Goal: Task Accomplishment & Management: Use online tool/utility

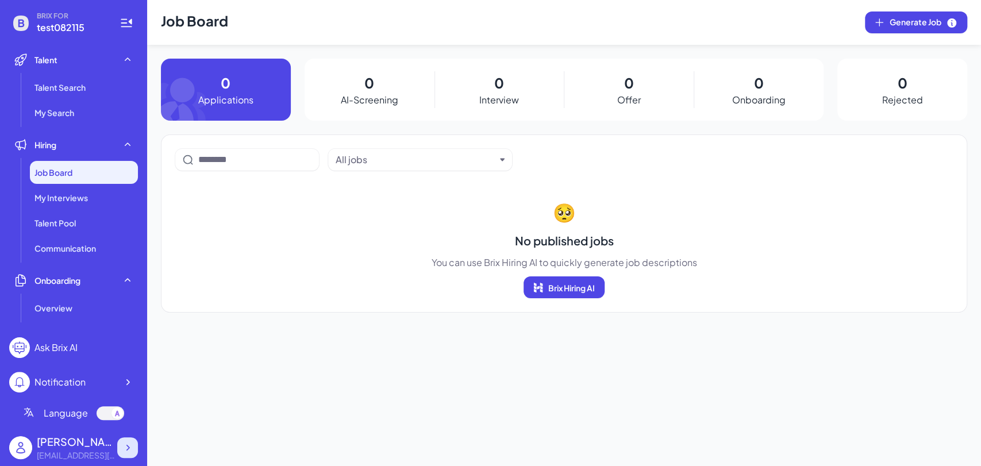
click at [124, 444] on icon at bounding box center [127, 447] width 11 height 11
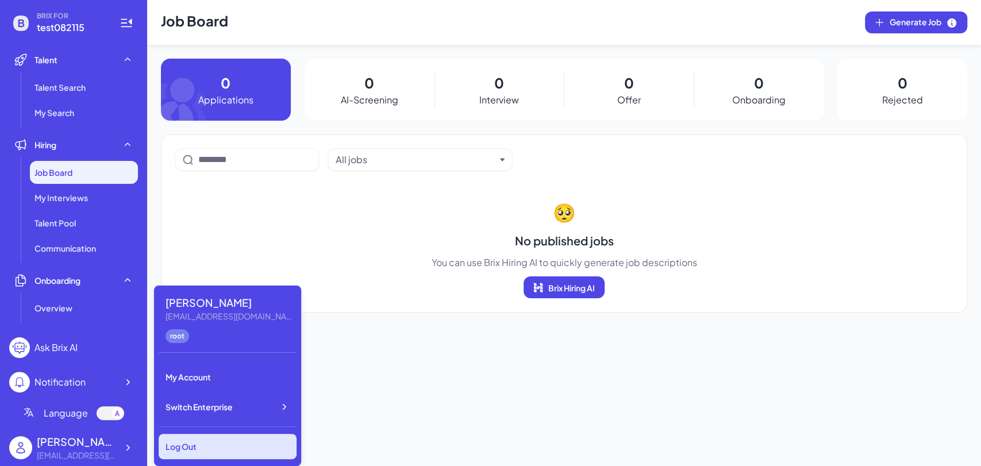
drag, startPoint x: 176, startPoint y: 448, endPoint x: 187, endPoint y: 446, distance: 11.2
click at [187, 446] on div "Log Out" at bounding box center [228, 446] width 138 height 25
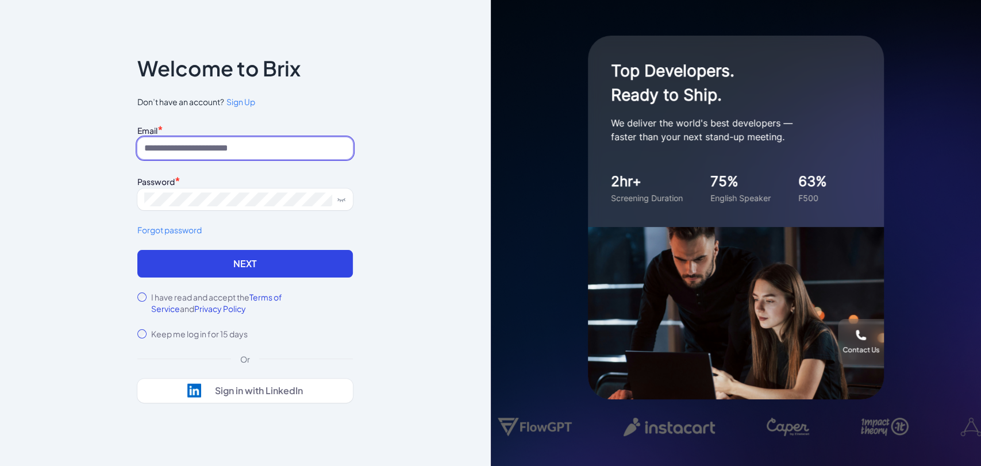
type input "**********"
click at [167, 300] on label "I have read and accept the Terms of Service and Privacy Policy" at bounding box center [252, 302] width 202 height 23
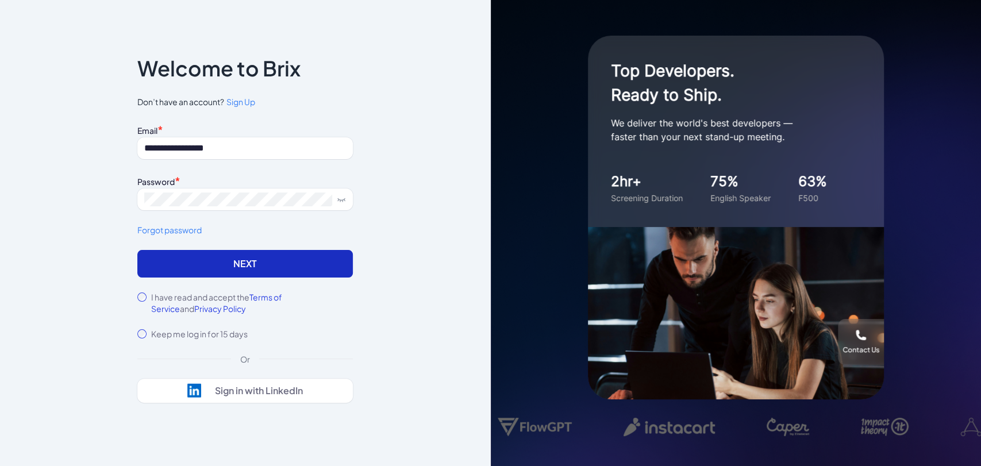
click at [196, 268] on button "Next" at bounding box center [245, 264] width 216 height 28
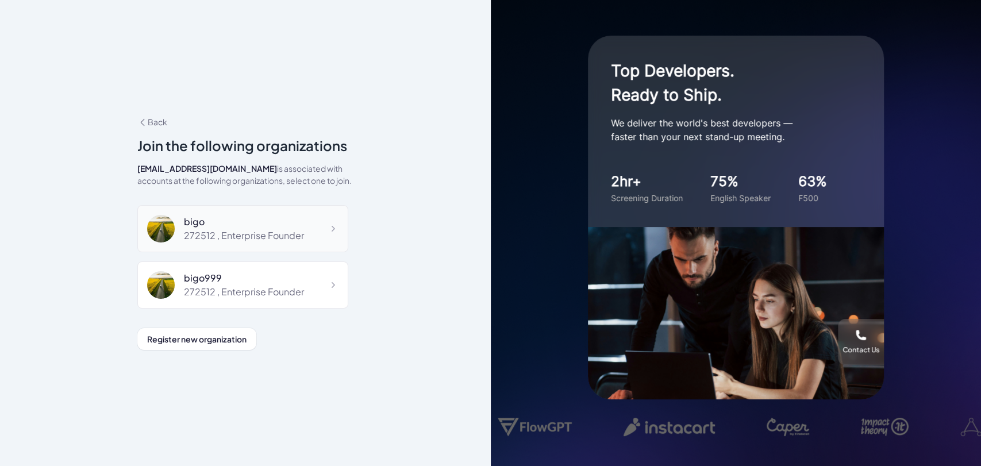
click at [231, 232] on div "272512 , Enterprise Founder" at bounding box center [244, 236] width 120 height 14
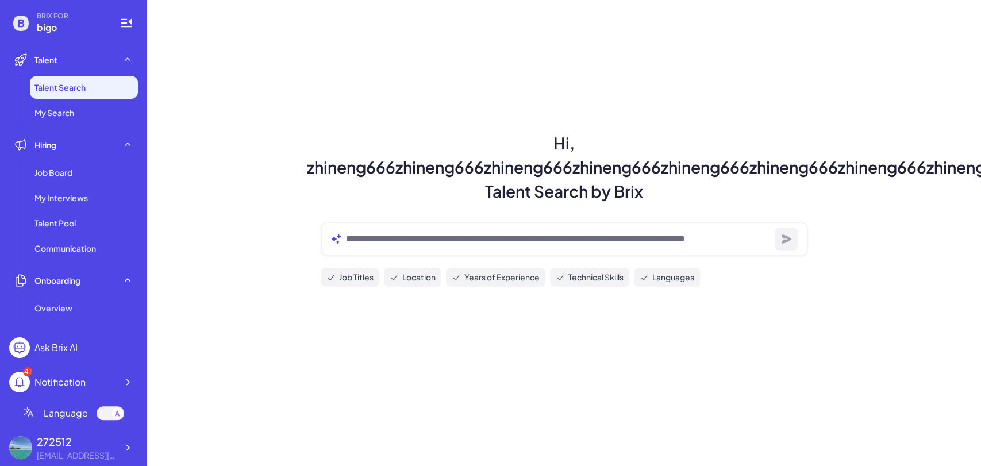
scroll to position [213, 0]
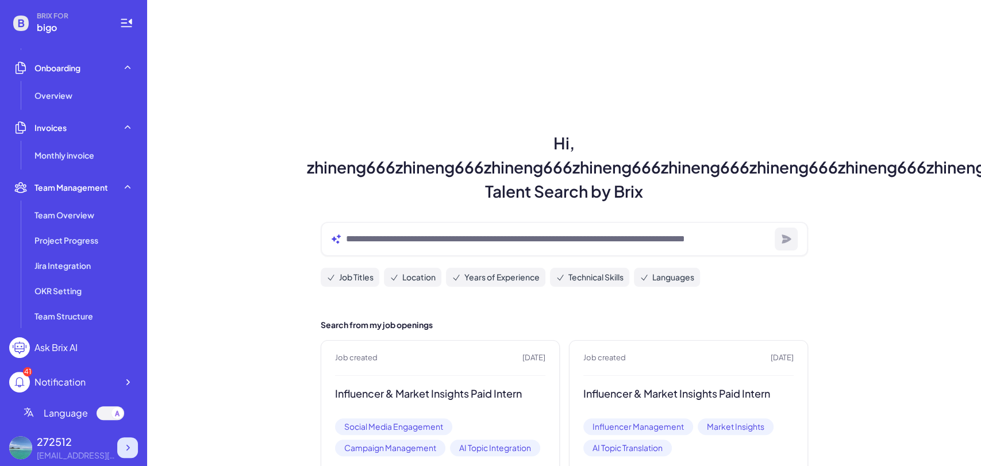
click at [128, 450] on icon at bounding box center [127, 447] width 11 height 11
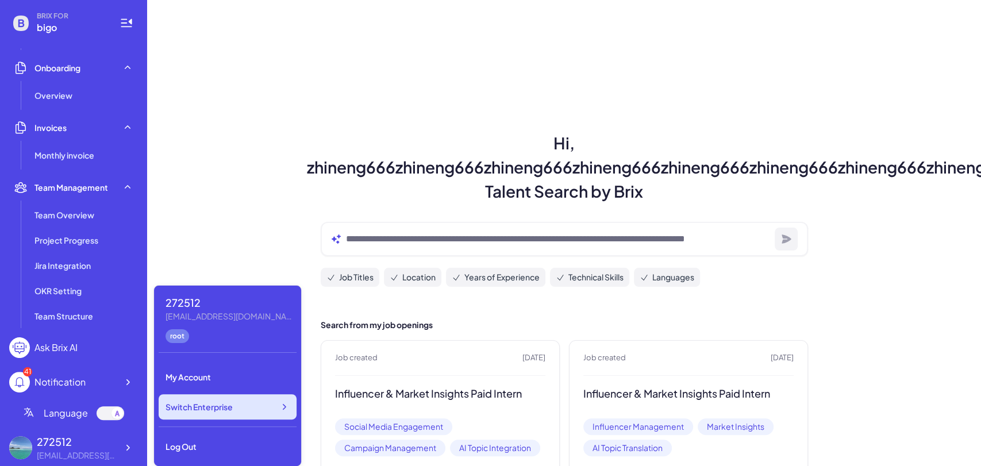
click at [262, 404] on div "Switch Enterprise" at bounding box center [228, 406] width 138 height 25
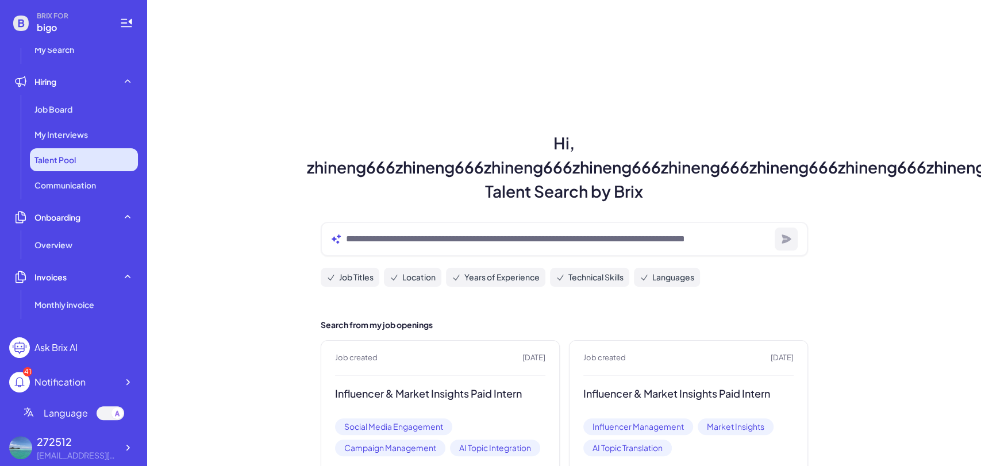
scroll to position [0, 0]
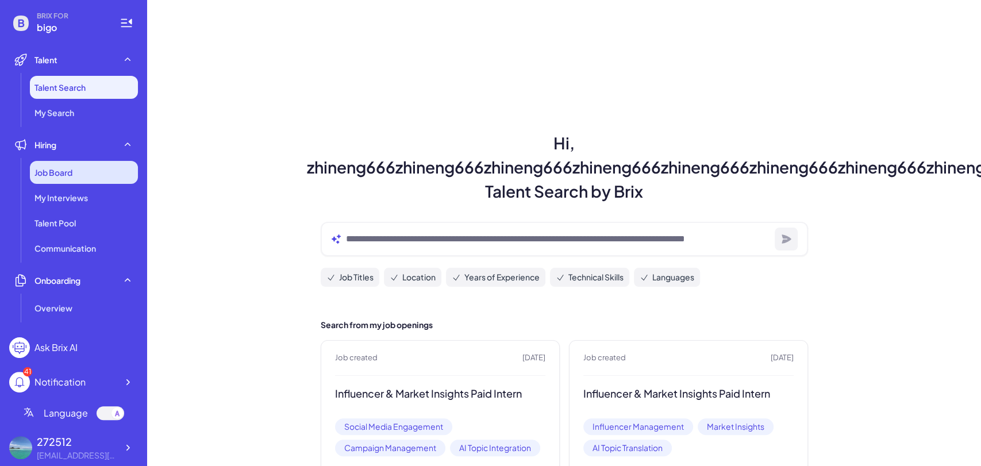
click at [87, 171] on div "Job Board" at bounding box center [84, 172] width 108 height 23
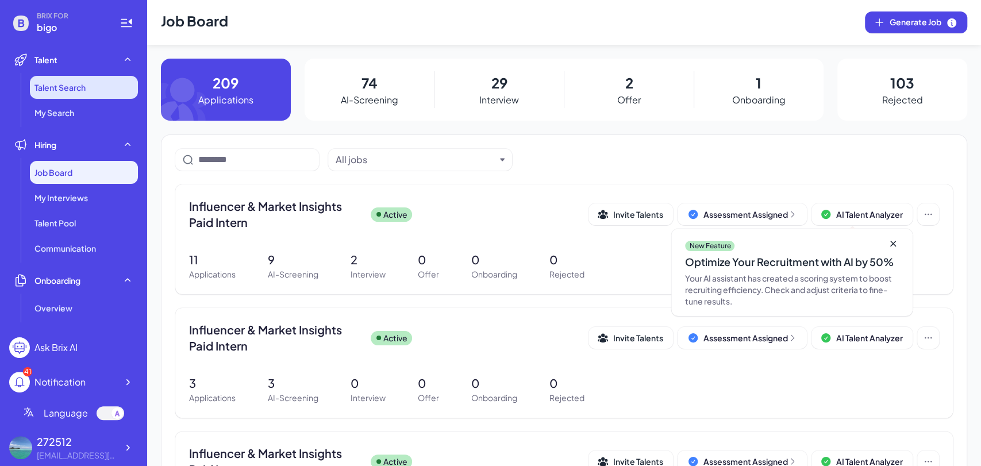
click at [87, 89] on li "Talent Search" at bounding box center [84, 87] width 108 height 23
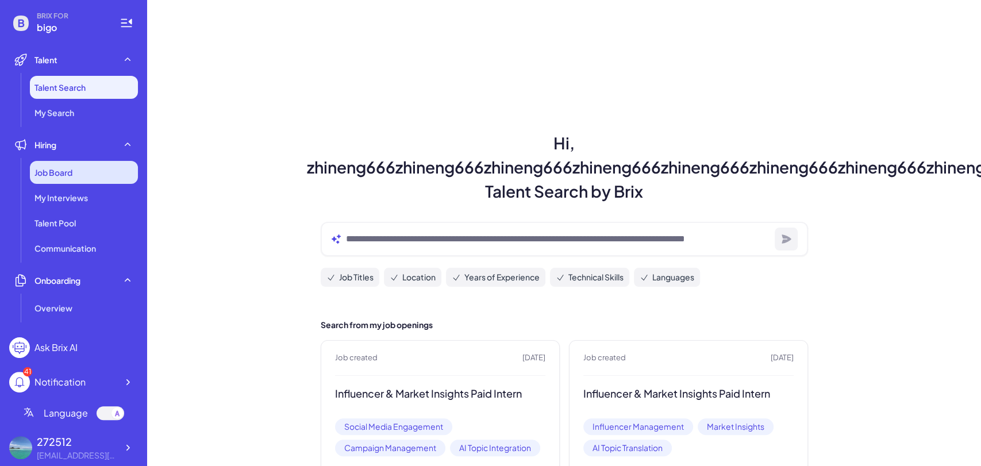
click at [79, 167] on div "Job Board" at bounding box center [84, 172] width 108 height 23
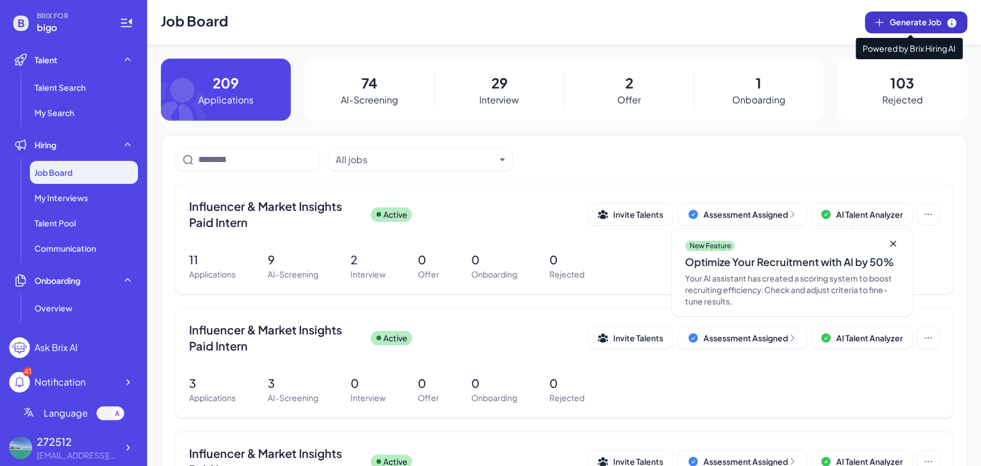
click at [904, 23] on span "Generate Job" at bounding box center [924, 22] width 68 height 13
click at [890, 21] on span "Generate Job" at bounding box center [924, 22] width 68 height 13
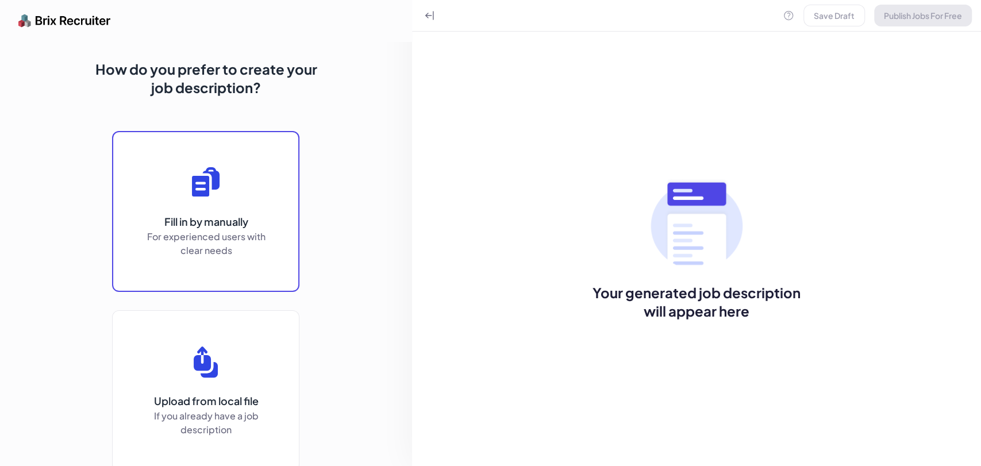
click at [216, 214] on p "Fill in by manually" at bounding box center [206, 222] width 126 height 16
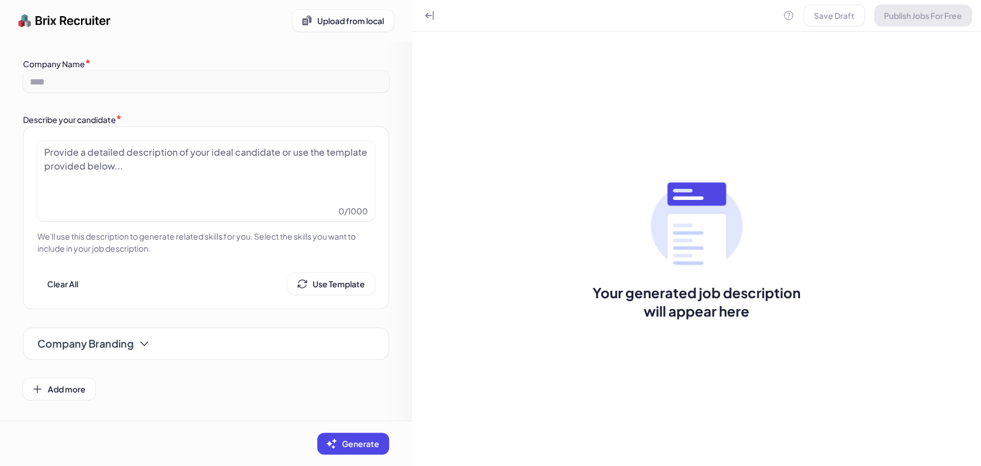
click at [214, 177] on div at bounding box center [206, 173] width 324 height 57
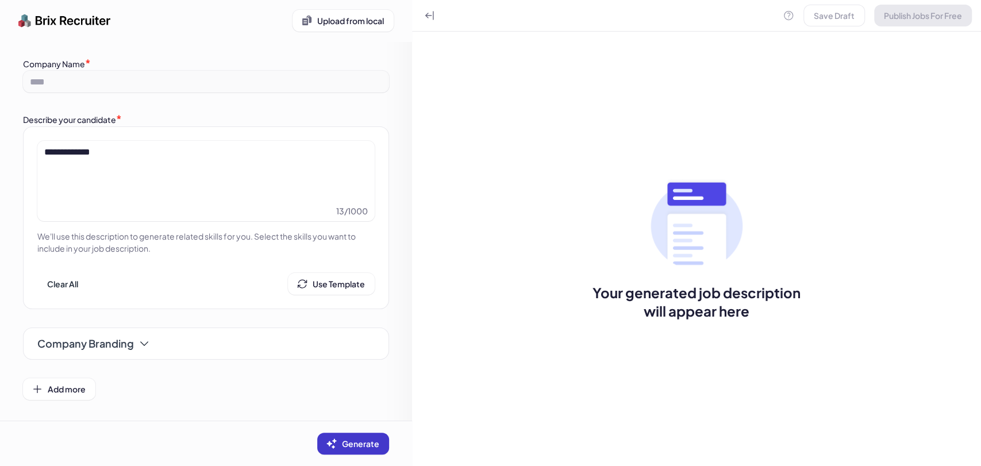
click at [342, 439] on span "Generate" at bounding box center [360, 444] width 37 height 10
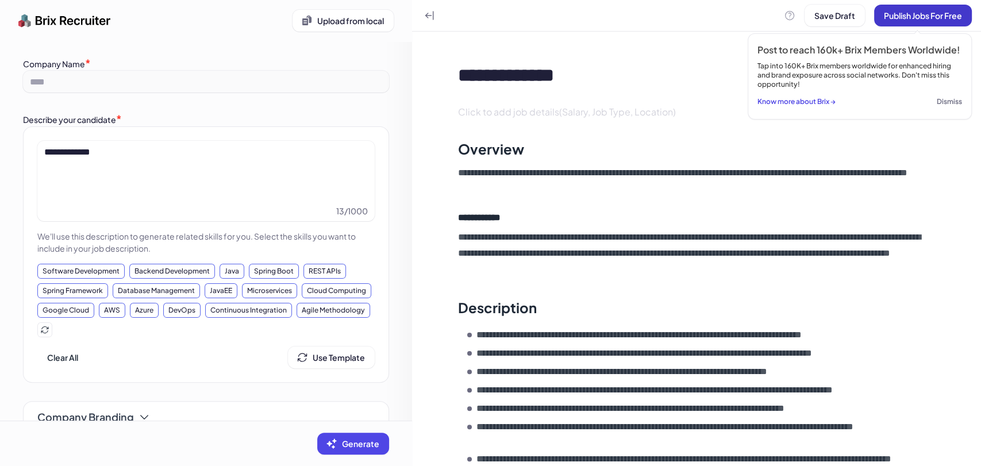
click at [920, 19] on span "Publish Jobs For Free" at bounding box center [923, 15] width 78 height 10
click at [947, 103] on button "Dismiss" at bounding box center [949, 102] width 25 height 16
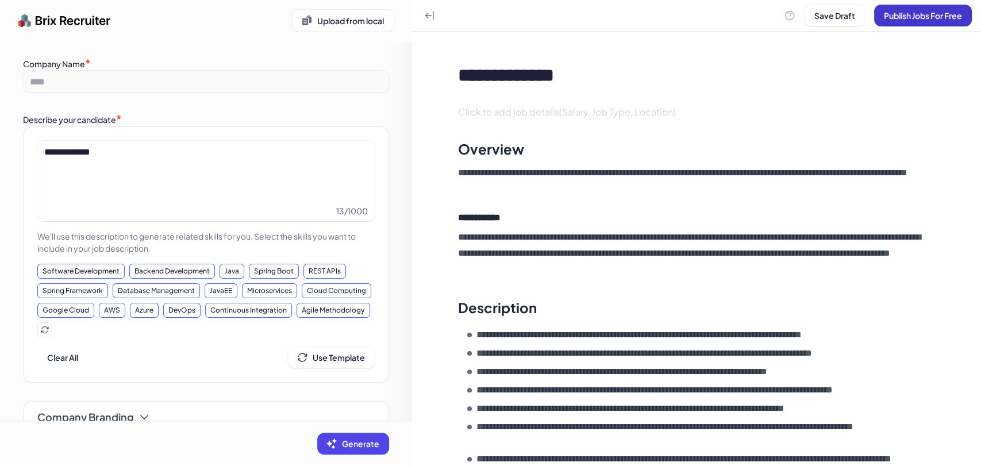
click at [924, 21] on button "Publish Jobs For Free" at bounding box center [923, 16] width 98 height 22
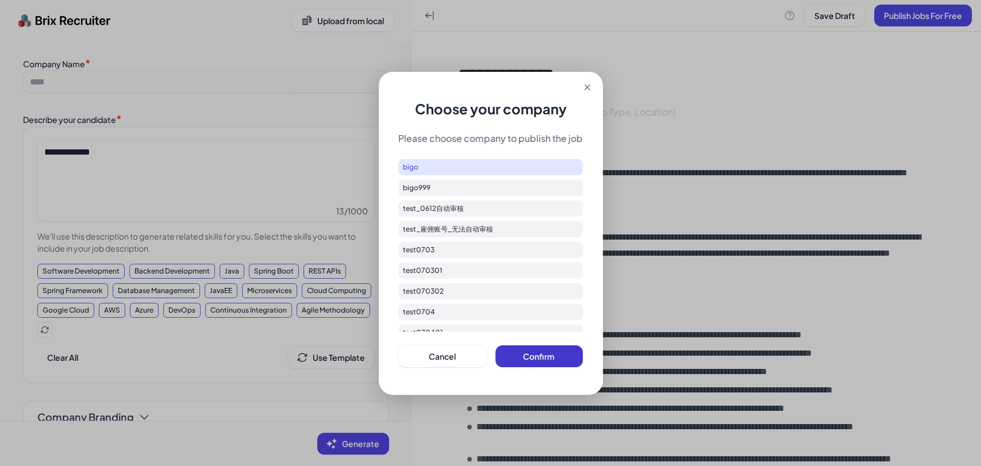
click at [552, 362] on button "Confirm" at bounding box center [540, 357] width 88 height 22
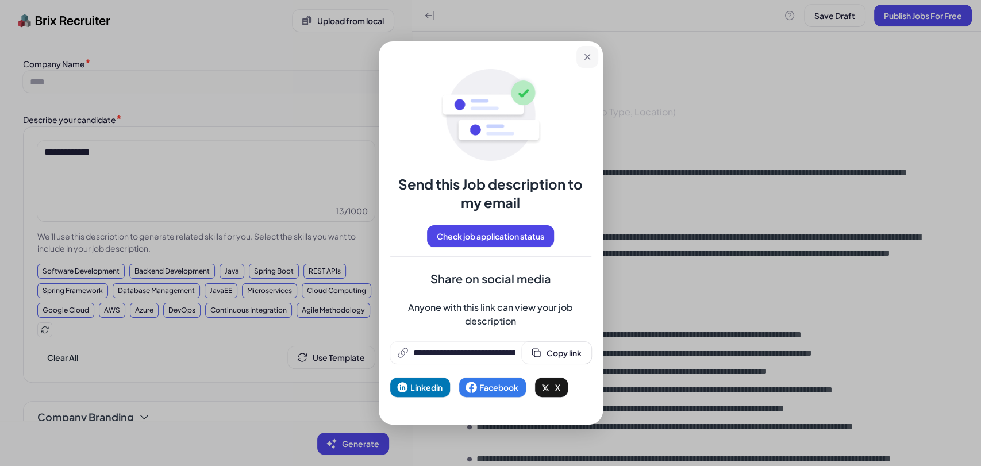
drag, startPoint x: 588, startPoint y: 60, endPoint x: 744, endPoint y: 10, distance: 164.2
click at [588, 60] on icon at bounding box center [587, 56] width 11 height 11
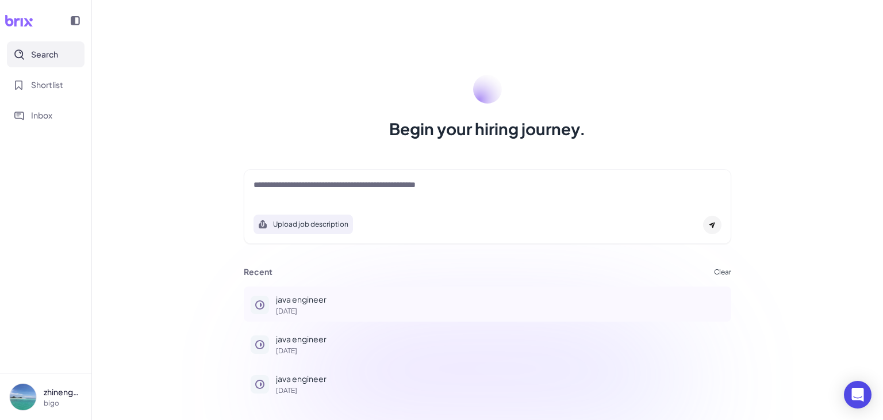
click at [313, 301] on p "java engineer" at bounding box center [500, 299] width 448 height 12
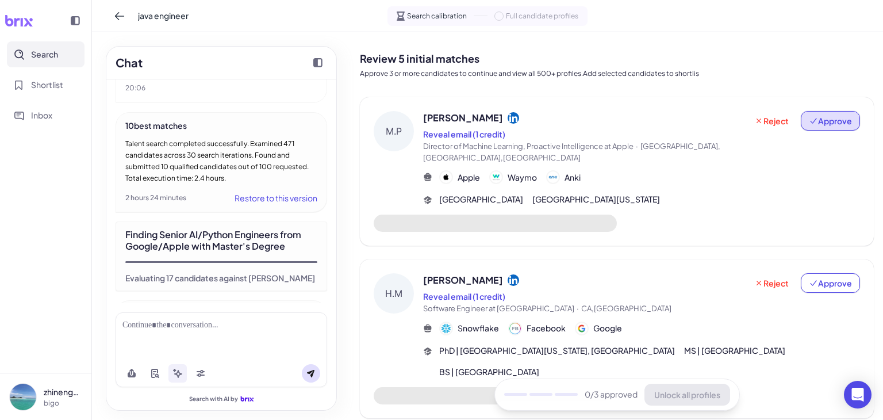
scroll to position [574, 0]
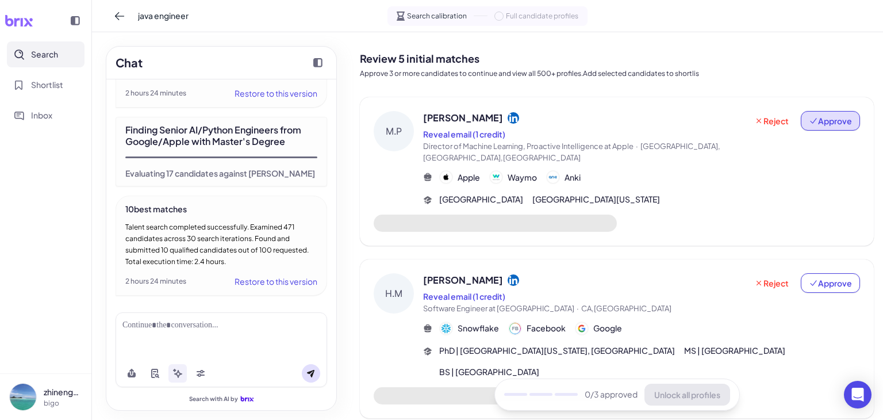
click at [836, 122] on span "Approve" at bounding box center [830, 120] width 43 height 11
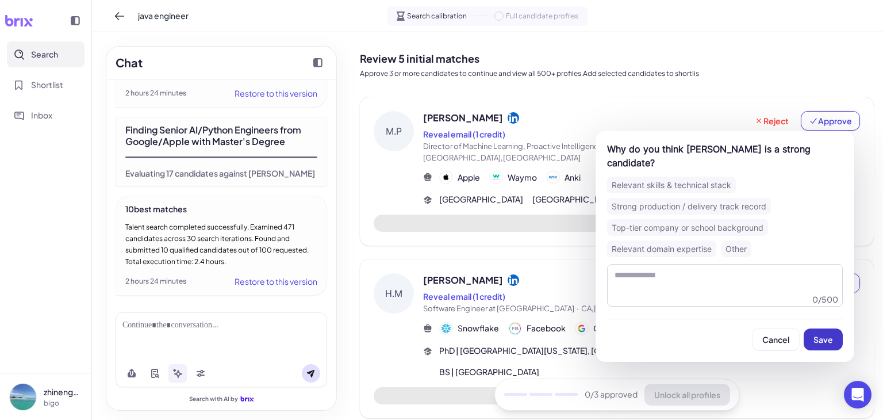
click at [827, 341] on span "Save" at bounding box center [823, 339] width 20 height 10
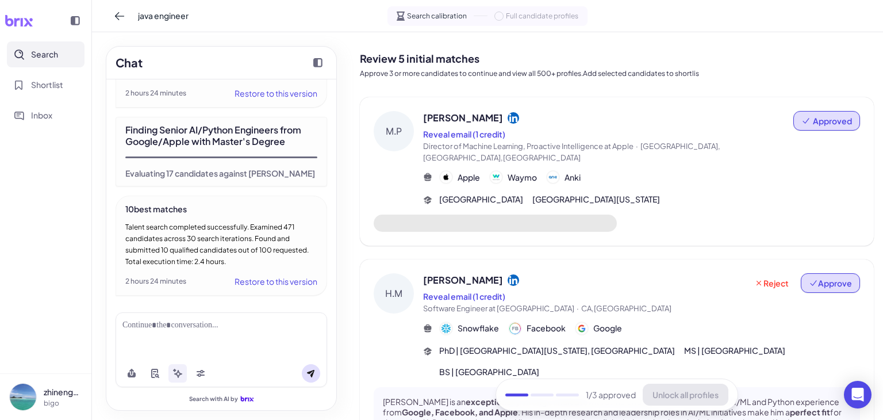
click at [812, 277] on span "Approve" at bounding box center [830, 282] width 43 height 11
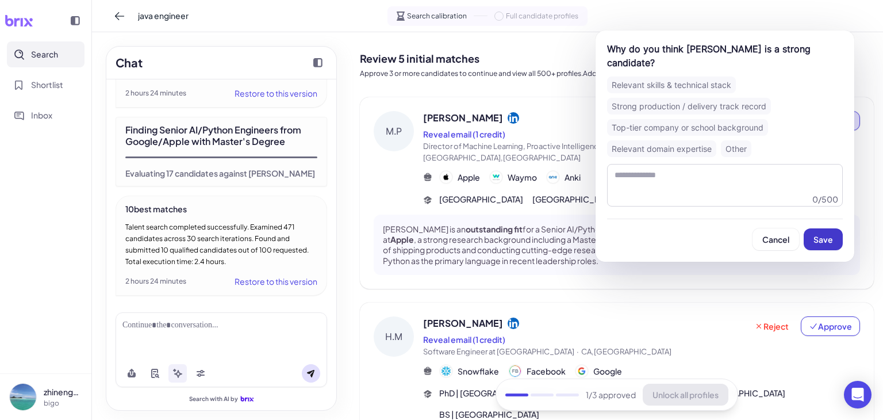
click at [819, 242] on span "Save" at bounding box center [823, 239] width 20 height 10
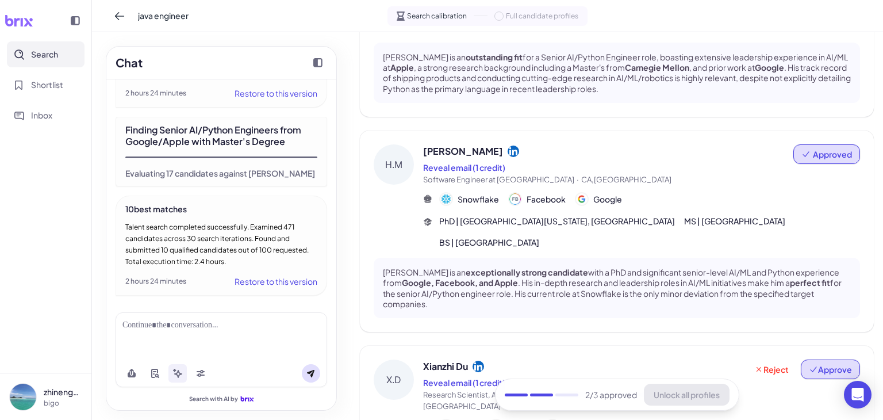
scroll to position [191, 0]
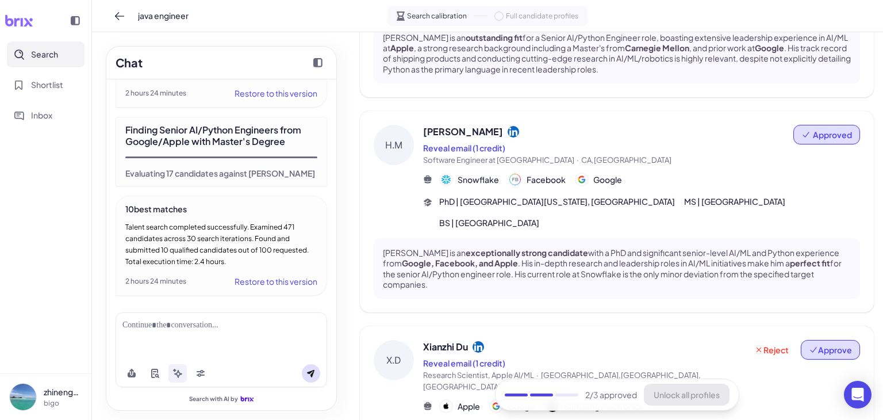
click at [823, 344] on span "Approve" at bounding box center [830, 349] width 43 height 11
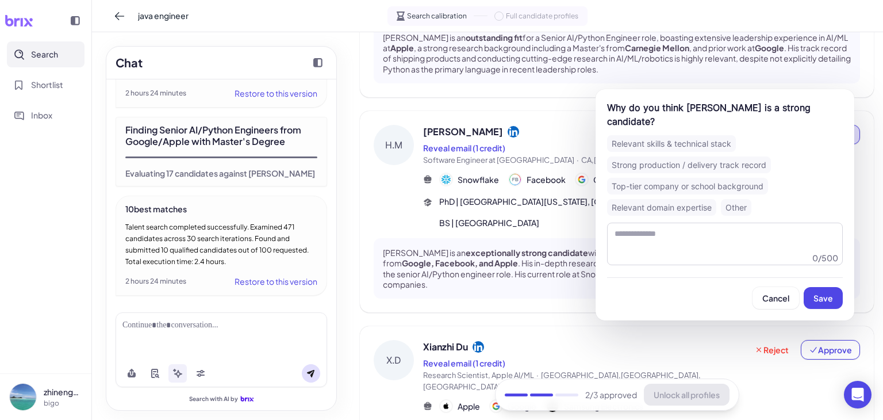
click at [822, 293] on span "Save" at bounding box center [823, 298] width 20 height 10
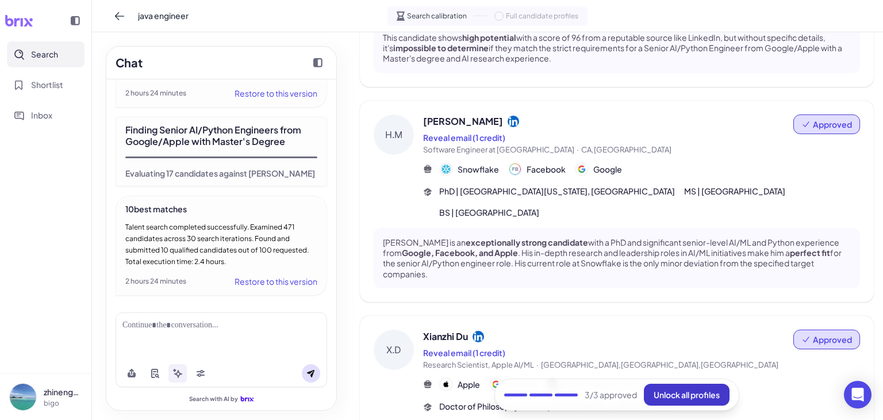
click at [690, 385] on button "Unlock all profiles" at bounding box center [687, 394] width 86 height 22
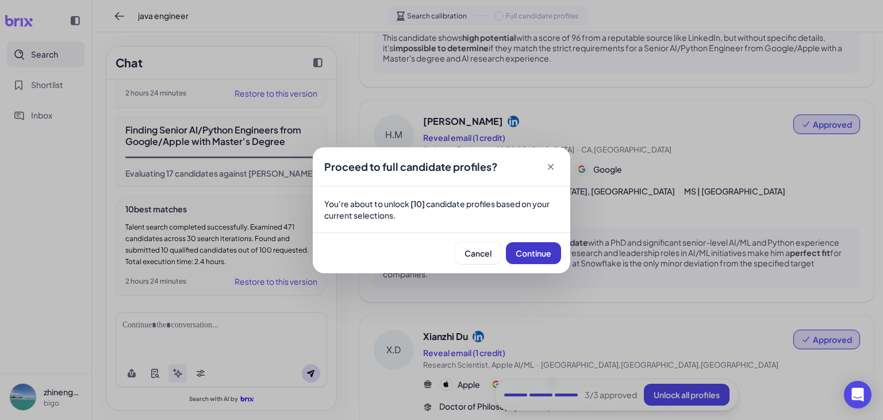
click at [528, 251] on span "Continue" at bounding box center [534, 253] width 36 height 10
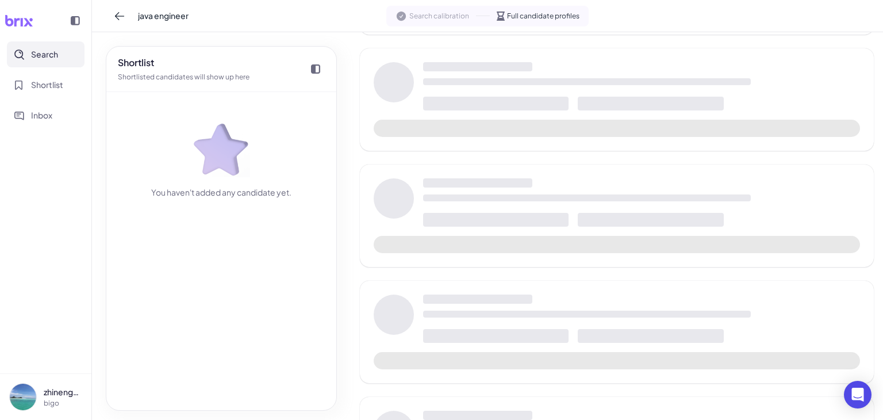
scroll to position [217, 0]
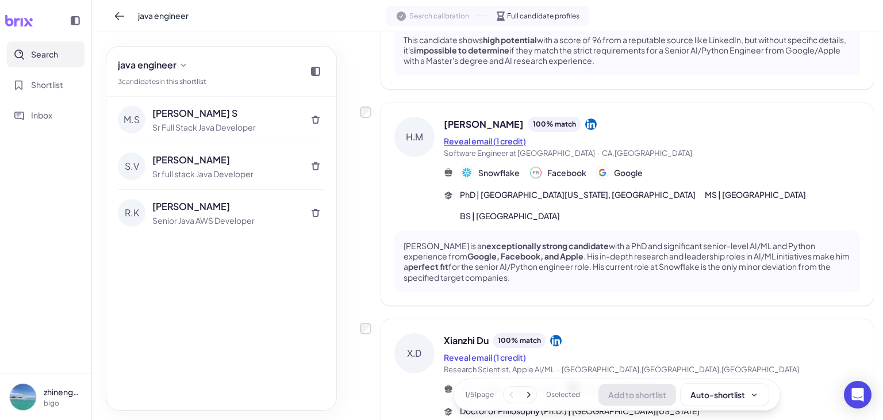
click at [490, 135] on button "Reveal email (1 credit)" at bounding box center [485, 141] width 82 height 12
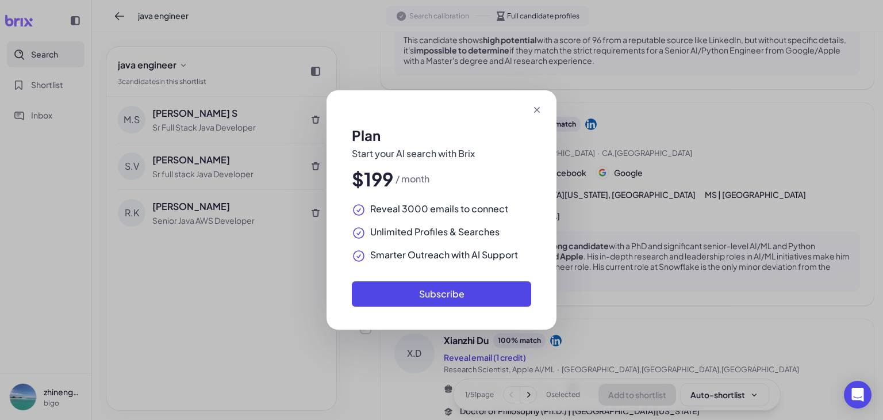
click at [537, 110] on icon at bounding box center [537, 110] width 6 height 6
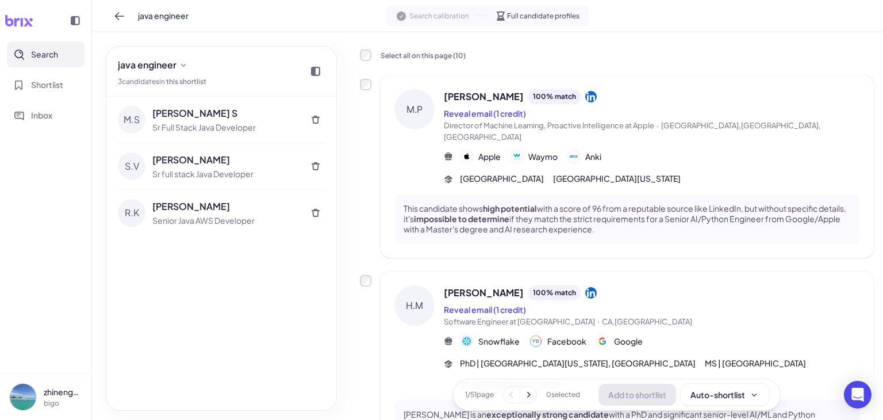
scroll to position [0, 0]
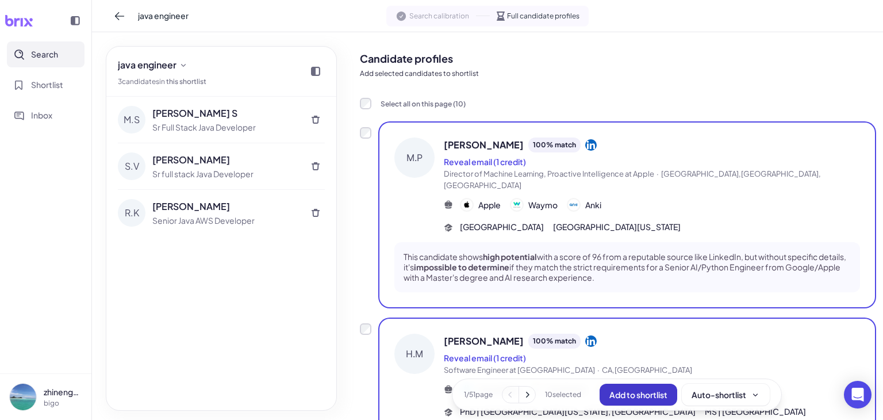
click at [622, 387] on button "Add to shortlist" at bounding box center [639, 394] width 78 height 22
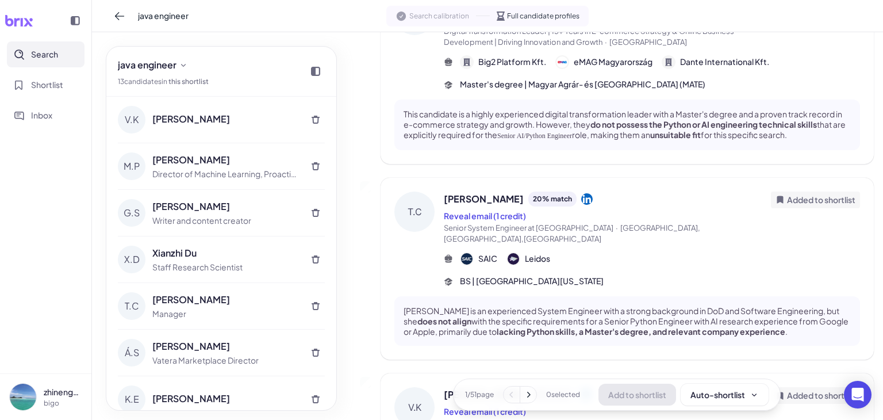
scroll to position [958, 0]
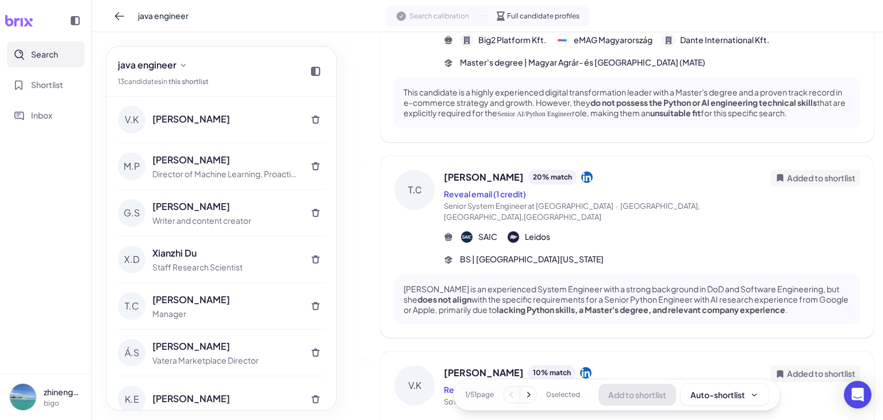
click at [524, 393] on icon at bounding box center [528, 394] width 11 height 11
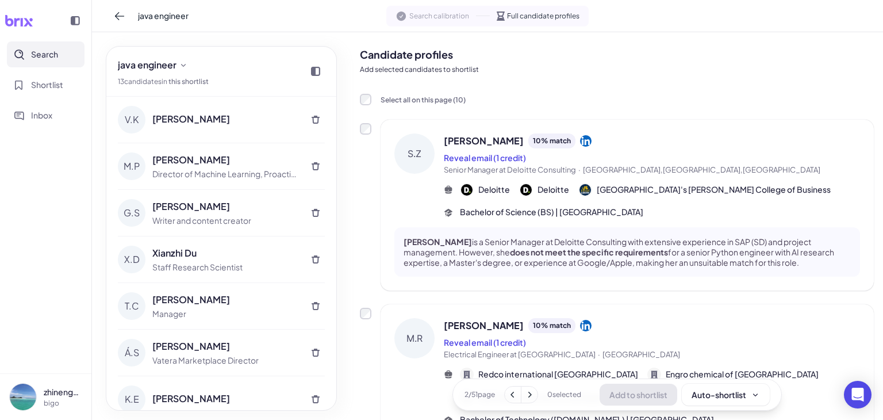
scroll to position [0, 0]
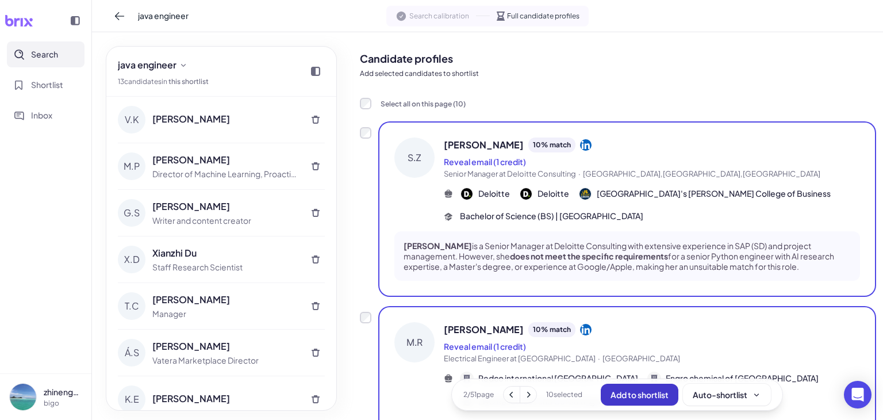
click at [647, 396] on span "Add to shortlist" at bounding box center [640, 394] width 58 height 10
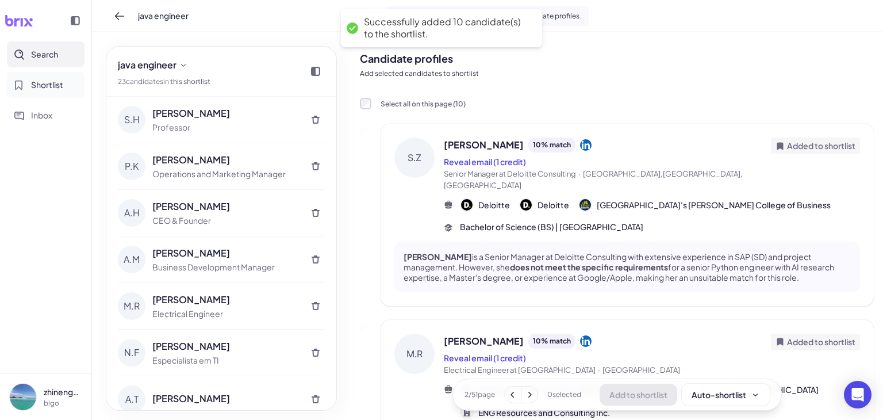
click at [56, 87] on span "Shortlist" at bounding box center [47, 85] width 32 height 12
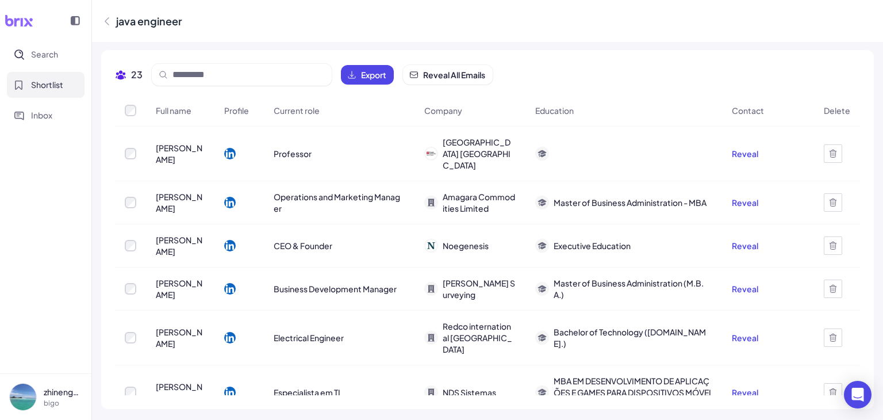
click at [108, 24] on icon at bounding box center [106, 20] width 3 height 7
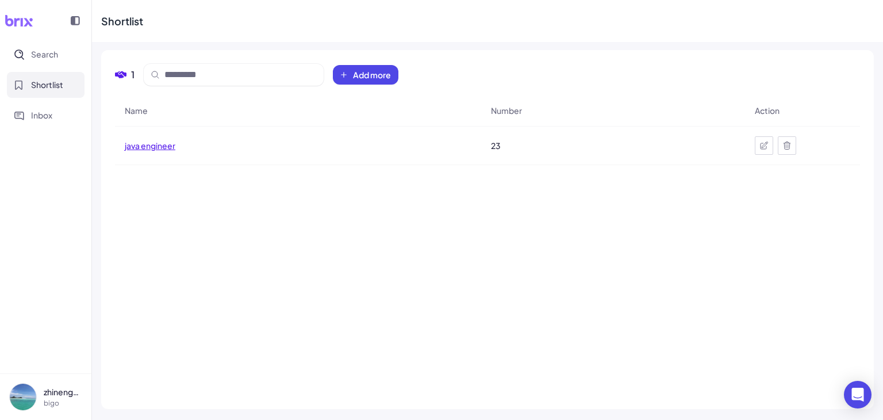
click at [166, 145] on span "java engineer" at bounding box center [150, 145] width 51 height 11
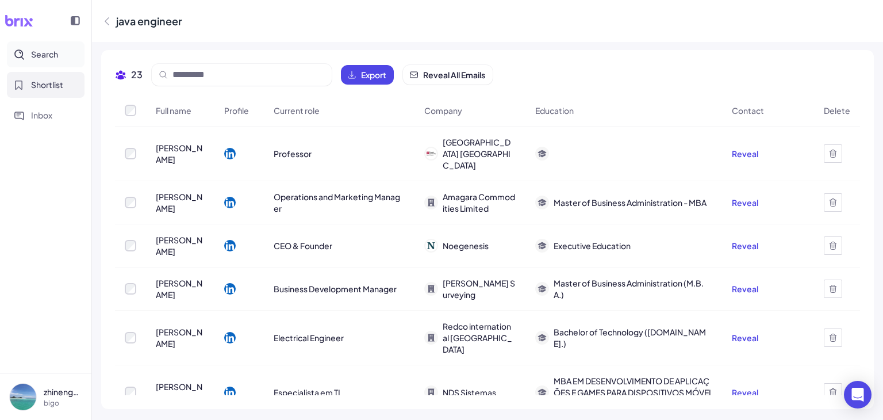
click at [53, 53] on span "Search" at bounding box center [44, 54] width 27 height 12
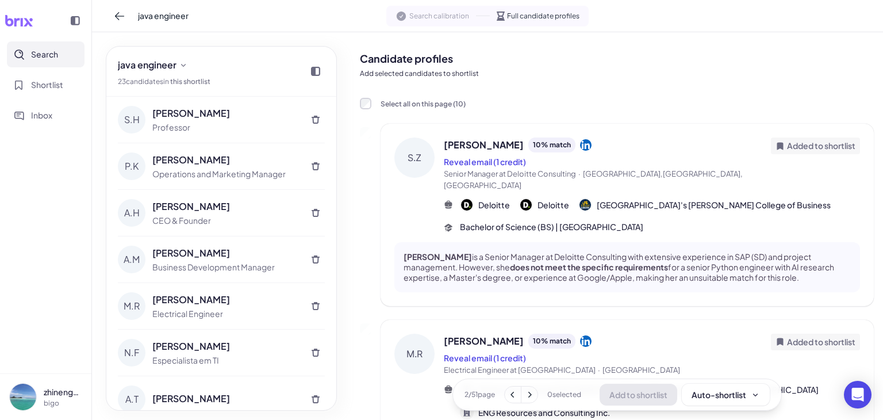
click at [524, 389] on icon at bounding box center [529, 394] width 11 height 11
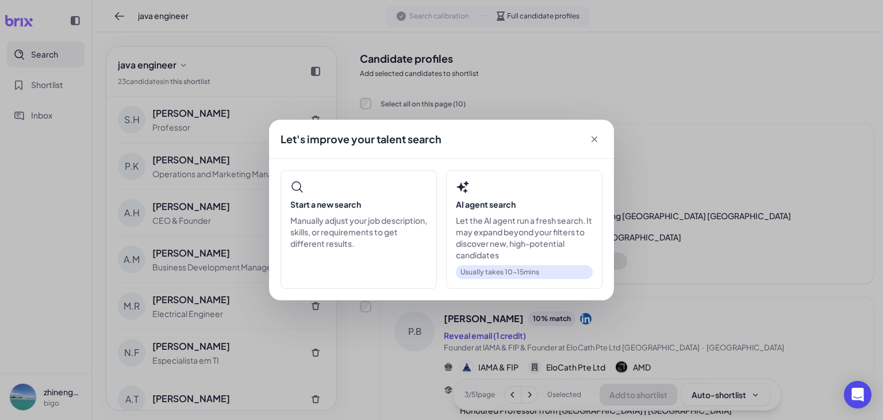
click at [366, 101] on div "Let's improve your talent search Start a new search Manually adjust your job de…" at bounding box center [441, 210] width 883 height 420
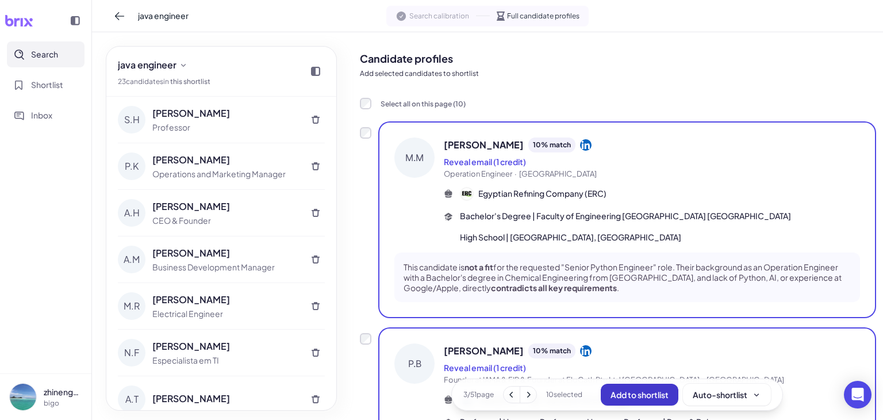
click at [667, 392] on span "Add to shortlist" at bounding box center [640, 394] width 58 height 10
